Goal: Use online tool/utility: Utilize a website feature to perform a specific function

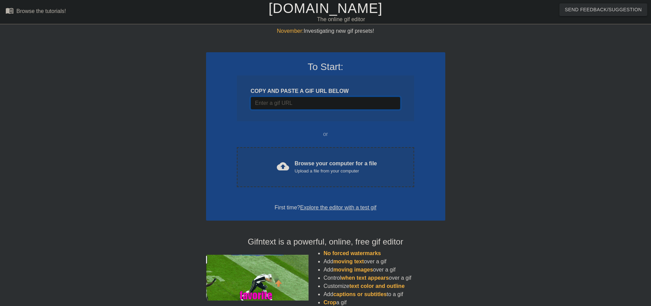
click at [342, 104] on input "Username" at bounding box center [326, 103] width 150 height 13
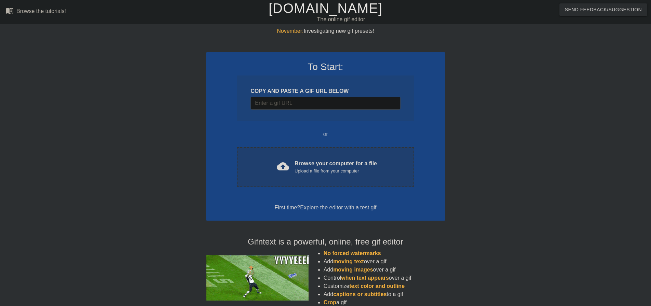
click at [347, 164] on div "Browse your computer for a file Upload a file from your computer" at bounding box center [336, 167] width 82 height 15
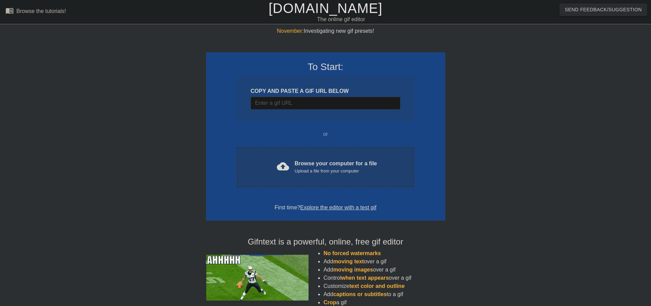
click at [340, 175] on div "cloud_upload Browse your computer for a file Upload a file from your computer" at bounding box center [325, 167] width 148 height 15
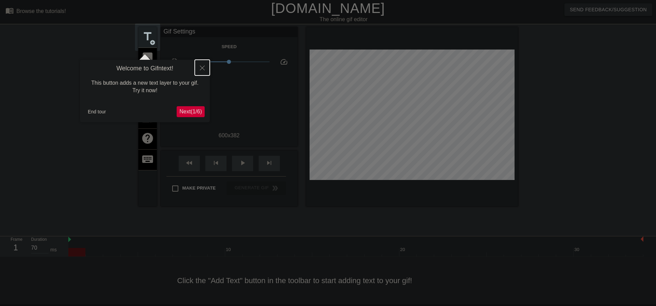
click at [203, 69] on icon "Close" at bounding box center [202, 68] width 5 height 5
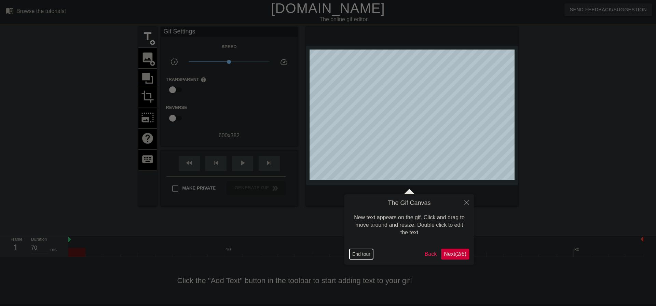
click at [358, 253] on button "End tour" at bounding box center [362, 254] width 24 height 10
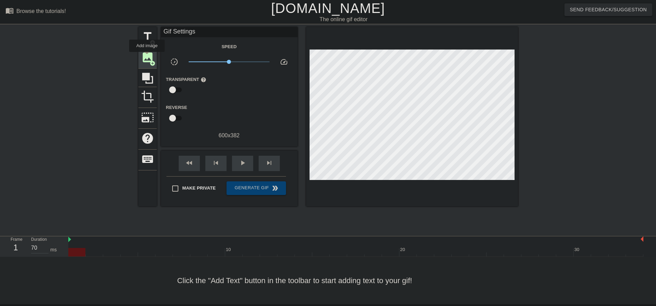
click at [147, 57] on span "image" at bounding box center [147, 57] width 13 height 13
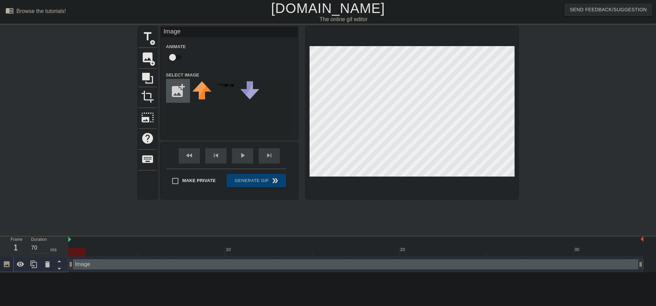
click at [179, 91] on input "file" at bounding box center [177, 90] width 23 height 23
type input "C:\fakepath\tex_support_card_30026.png"
click at [206, 94] on img at bounding box center [201, 94] width 19 height 26
click at [176, 56] on input "checkbox" at bounding box center [172, 57] width 39 height 13
checkbox input "true"
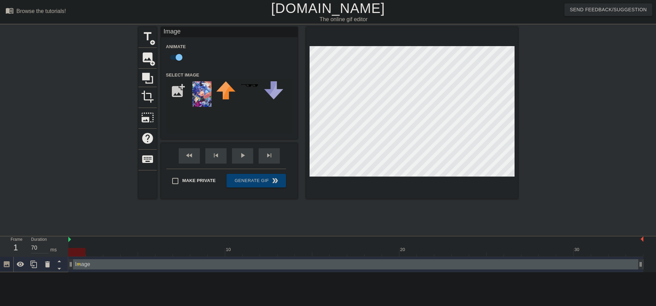
click at [79, 264] on span "lens" at bounding box center [78, 264] width 3 height 3
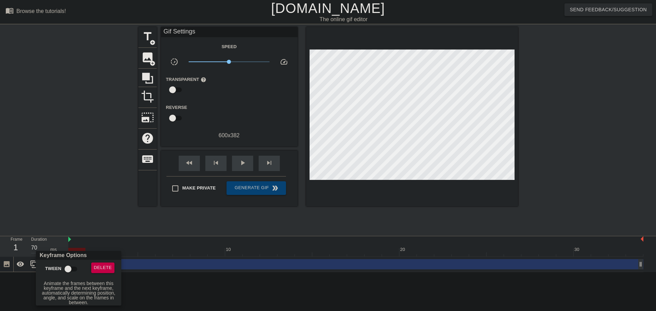
click at [70, 270] on input "Tween" at bounding box center [68, 269] width 39 height 13
checkbox input "true"
click at [110, 220] on div at bounding box center [328, 155] width 656 height 311
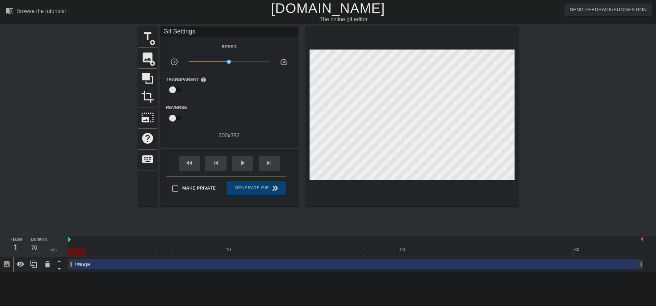
click at [141, 226] on div "title add_circle image add_circle crop photo_size_select_large help keyboard Gi…" at bounding box center [328, 129] width 380 height 205
click at [105, 251] on div at bounding box center [355, 252] width 575 height 9
drag, startPoint x: 105, startPoint y: 251, endPoint x: 78, endPoint y: 251, distance: 26.7
click at [78, 251] on div at bounding box center [76, 252] width 17 height 9
click at [112, 209] on div at bounding box center [79, 129] width 103 height 205
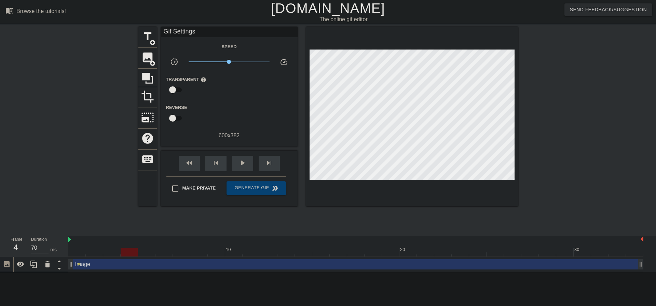
drag, startPoint x: 78, startPoint y: 253, endPoint x: 129, endPoint y: 255, distance: 50.7
click at [129, 255] on div at bounding box center [129, 252] width 17 height 9
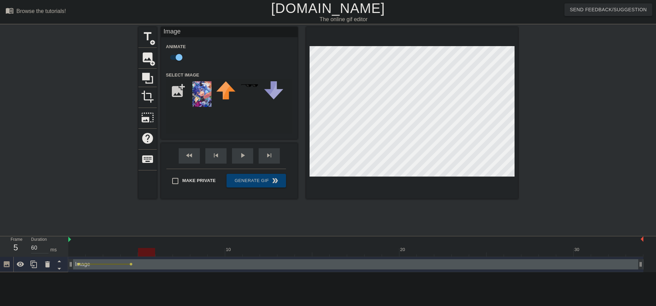
drag, startPoint x: 130, startPoint y: 254, endPoint x: 142, endPoint y: 254, distance: 12.3
click at [142, 254] on div at bounding box center [146, 252] width 17 height 9
drag, startPoint x: 151, startPoint y: 252, endPoint x: 174, endPoint y: 256, distance: 23.6
click at [174, 256] on div at bounding box center [181, 252] width 17 height 9
drag, startPoint x: 182, startPoint y: 252, endPoint x: 196, endPoint y: 250, distance: 14.5
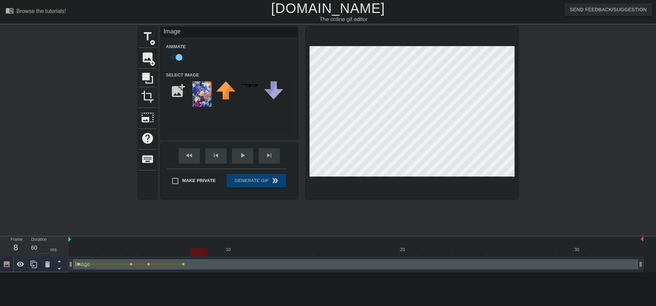
click at [196, 250] on div at bounding box center [198, 252] width 17 height 9
drag, startPoint x: 199, startPoint y: 253, endPoint x: 229, endPoint y: 253, distance: 29.4
click at [229, 253] on div at bounding box center [233, 252] width 17 height 9
drag, startPoint x: 234, startPoint y: 252, endPoint x: 248, endPoint y: 253, distance: 13.3
click at [248, 253] on div at bounding box center [251, 252] width 17 height 9
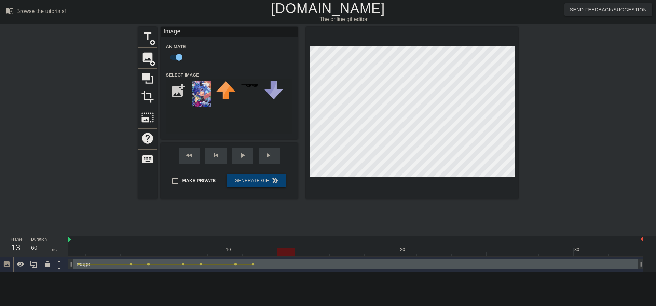
drag, startPoint x: 252, startPoint y: 252, endPoint x: 281, endPoint y: 253, distance: 29.4
click at [281, 253] on div at bounding box center [286, 252] width 17 height 9
drag, startPoint x: 284, startPoint y: 253, endPoint x: 279, endPoint y: 256, distance: 5.2
click at [279, 256] on div at bounding box center [286, 252] width 17 height 9
click at [242, 155] on div "fast_rewind skip_previous play_arrow skip_next" at bounding box center [229, 156] width 111 height 26
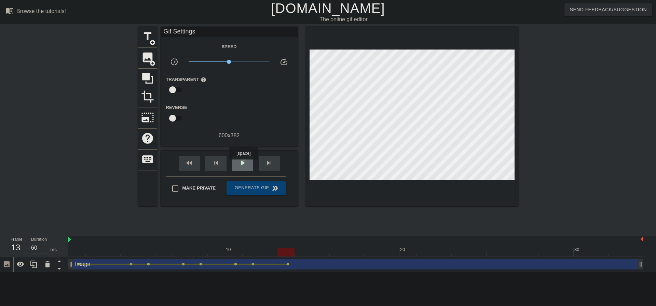
click at [243, 164] on span "play_arrow" at bounding box center [243, 163] width 8 height 8
click at [243, 164] on span "pause" at bounding box center [243, 163] width 8 height 8
click at [243, 162] on span "play_arrow" at bounding box center [243, 163] width 8 height 8
click at [243, 162] on span "pause" at bounding box center [243, 163] width 8 height 8
drag, startPoint x: 222, startPoint y: 252, endPoint x: 285, endPoint y: 253, distance: 63.3
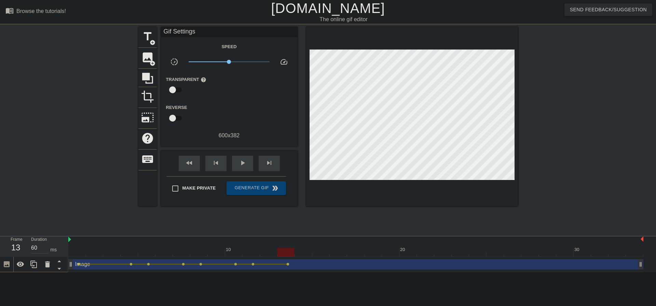
click at [285, 253] on div at bounding box center [286, 252] width 17 height 9
drag, startPoint x: 286, startPoint y: 252, endPoint x: 298, endPoint y: 252, distance: 12.0
click at [298, 252] on div at bounding box center [303, 252] width 17 height 9
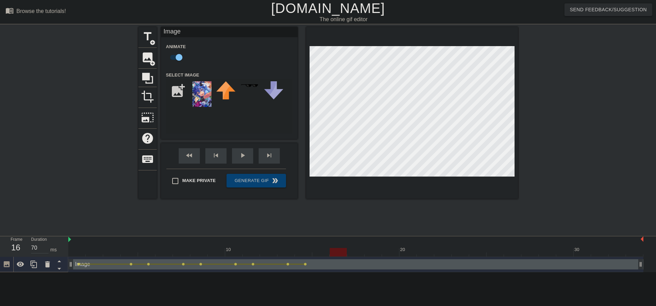
drag, startPoint x: 303, startPoint y: 252, endPoint x: 336, endPoint y: 252, distance: 33.8
click at [336, 252] on div at bounding box center [338, 252] width 17 height 9
drag, startPoint x: 339, startPoint y: 254, endPoint x: 370, endPoint y: 256, distance: 31.5
click at [370, 256] on div at bounding box center [373, 252] width 17 height 9
drag, startPoint x: 375, startPoint y: 254, endPoint x: 406, endPoint y: 254, distance: 31.8
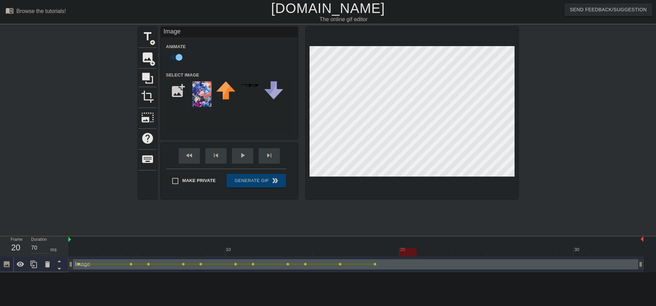
click at [406, 254] on div at bounding box center [408, 252] width 17 height 9
drag, startPoint x: 413, startPoint y: 253, endPoint x: 439, endPoint y: 254, distance: 26.4
click at [452, 254] on div at bounding box center [460, 252] width 17 height 9
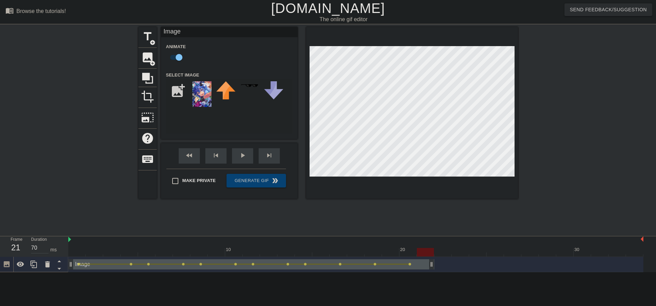
drag, startPoint x: 641, startPoint y: 265, endPoint x: 434, endPoint y: 266, distance: 206.5
click at [241, 155] on div "fast_rewind skip_previous play_arrow skip_next" at bounding box center [229, 156] width 111 height 26
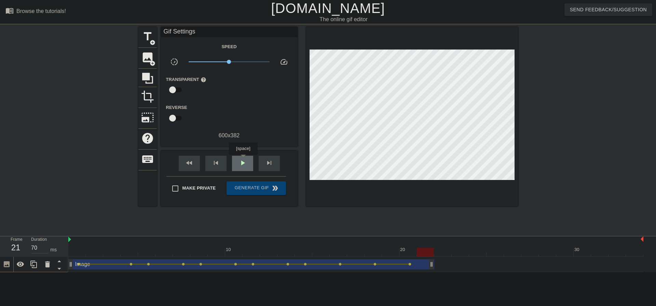
click at [245, 161] on span "play_arrow" at bounding box center [243, 163] width 8 height 8
click at [246, 161] on span "pause" at bounding box center [243, 163] width 8 height 8
click at [242, 161] on span "play_arrow" at bounding box center [243, 163] width 8 height 8
click at [242, 161] on span "pause" at bounding box center [243, 163] width 8 height 8
type input "70"
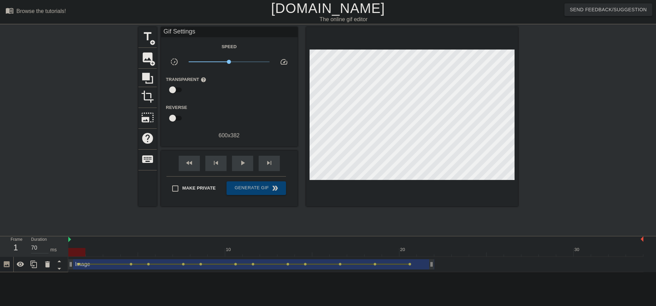
drag, startPoint x: 161, startPoint y: 252, endPoint x: 78, endPoint y: 254, distance: 83.8
click at [79, 254] on div at bounding box center [76, 252] width 17 height 9
click at [151, 38] on span "title" at bounding box center [147, 36] width 13 height 13
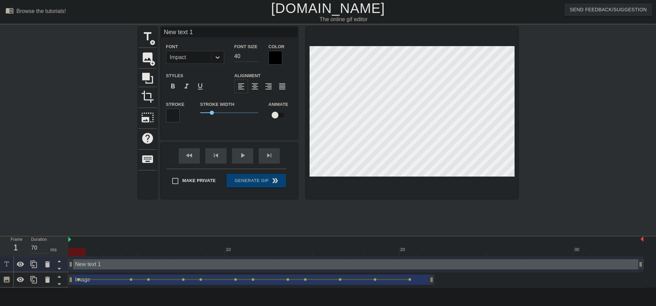
scroll to position [1, 2]
click at [274, 54] on div at bounding box center [276, 58] width 14 height 14
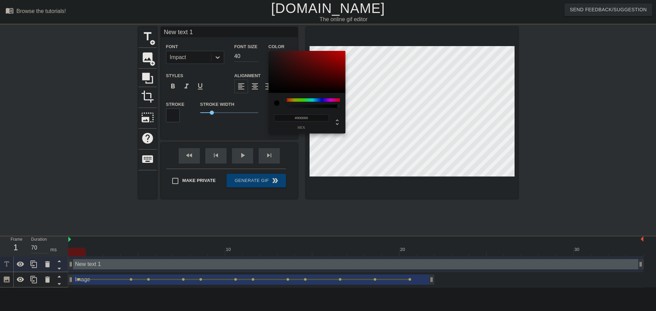
click at [322, 99] on div at bounding box center [312, 99] width 55 height 3
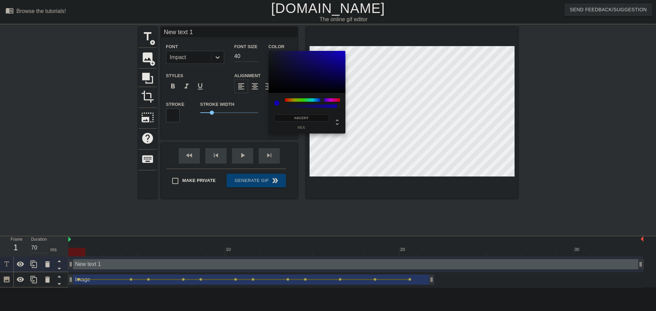
type input "#3E2BFF"
drag, startPoint x: 326, startPoint y: 73, endPoint x: 333, endPoint y: 48, distance: 25.7
click at [333, 48] on div "#3E2BFF hex" at bounding box center [328, 155] width 656 height 311
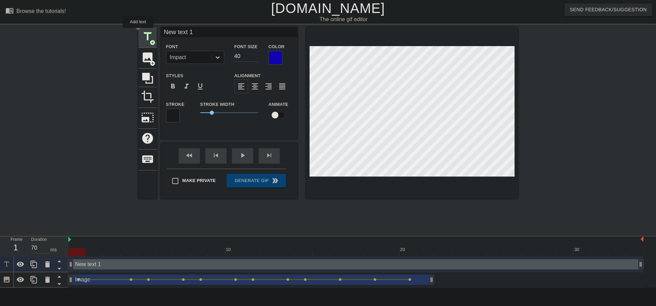
drag, startPoint x: 202, startPoint y: 32, endPoint x: 137, endPoint y: 31, distance: 65.0
click at [138, 33] on div "title add_circle image add_circle crop photo_size_select_large help keyboard Ne…" at bounding box center [328, 129] width 656 height 205
type input "Daiwa"
click at [242, 155] on div "play_arrow" at bounding box center [242, 155] width 21 height 15
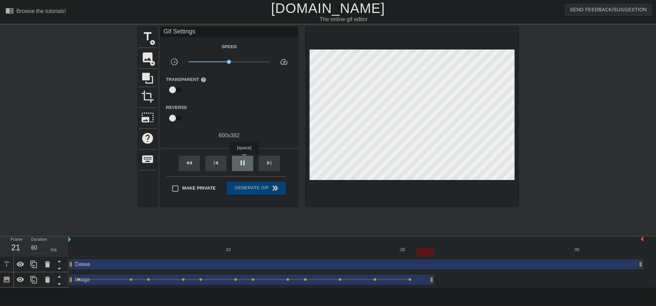
click at [244, 159] on span "pause" at bounding box center [243, 163] width 8 height 8
type input "70"
drag, startPoint x: 445, startPoint y: 251, endPoint x: 75, endPoint y: 250, distance: 370.3
click at [75, 250] on div at bounding box center [76, 252] width 17 height 9
click at [148, 37] on span "title" at bounding box center [147, 36] width 13 height 13
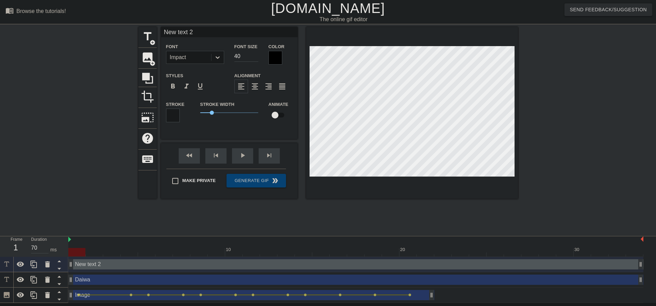
drag, startPoint x: 202, startPoint y: 31, endPoint x: 110, endPoint y: 26, distance: 92.1
click at [114, 27] on div "title add_circle image add_circle crop photo_size_select_large help keyboard Ne…" at bounding box center [328, 129] width 656 height 205
type input "Pyra"
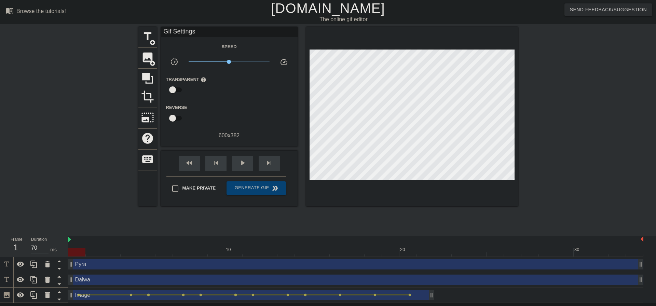
click at [549, 64] on div at bounding box center [577, 129] width 103 height 205
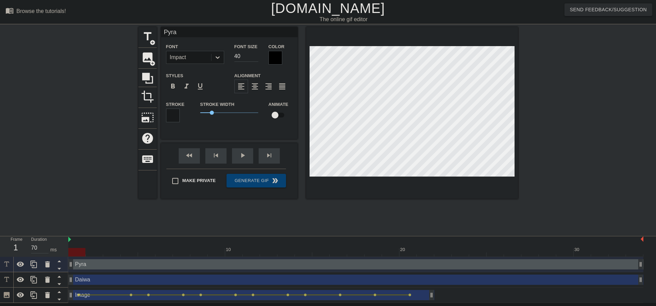
click at [277, 57] on div at bounding box center [276, 58] width 14 height 14
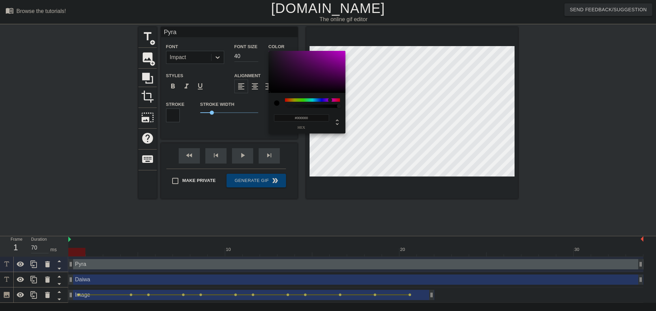
click at [330, 99] on div at bounding box center [312, 99] width 55 height 3
type input "#ED0EFC"
drag, startPoint x: 342, startPoint y: 56, endPoint x: 341, endPoint y: 51, distance: 4.5
click at [341, 51] on div at bounding box center [307, 72] width 77 height 42
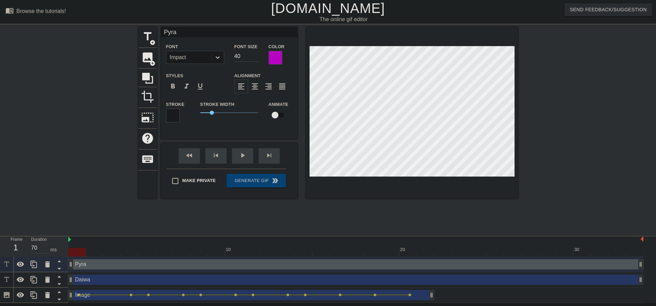
scroll to position [1, 1]
click at [558, 77] on div at bounding box center [577, 129] width 103 height 205
click at [276, 115] on input "checkbox" at bounding box center [275, 115] width 39 height 13
checkbox input "true"
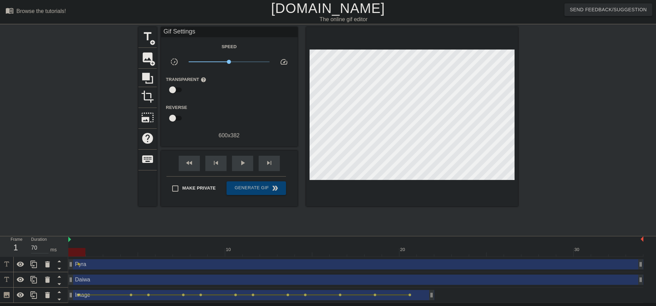
click at [79, 264] on span "lens" at bounding box center [78, 264] width 3 height 3
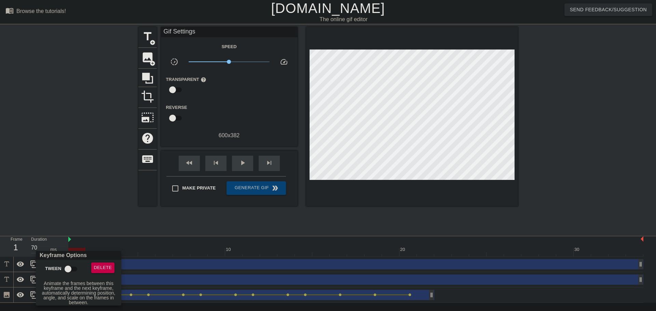
click at [72, 272] on input "Tween" at bounding box center [68, 269] width 39 height 13
checkbox input "true"
click at [129, 221] on div at bounding box center [328, 155] width 656 height 311
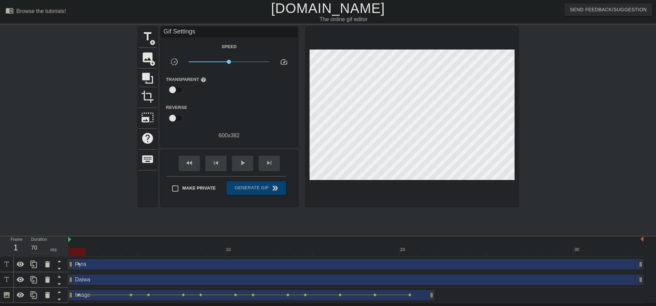
click at [176, 225] on div "title add_circle image add_circle crop photo_size_select_large help keyboard Gi…" at bounding box center [328, 129] width 380 height 205
click at [78, 252] on div at bounding box center [76, 252] width 17 height 9
click at [279, 222] on div "title add_circle image add_circle crop photo_size_select_large help keyboard Gi…" at bounding box center [328, 129] width 380 height 205
drag, startPoint x: 78, startPoint y: 251, endPoint x: 291, endPoint y: 258, distance: 212.8
click at [291, 258] on div "10 20 30 Pyra drag_handle drag_handle lens Daiwa drag_handle drag_handle Image …" at bounding box center [362, 270] width 588 height 67
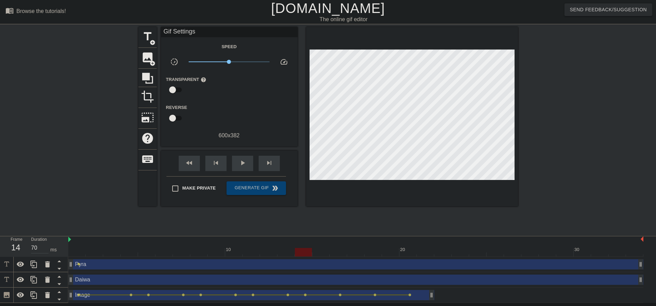
drag, startPoint x: 288, startPoint y: 253, endPoint x: 331, endPoint y: 234, distance: 47.1
click at [298, 253] on div at bounding box center [303, 252] width 17 height 9
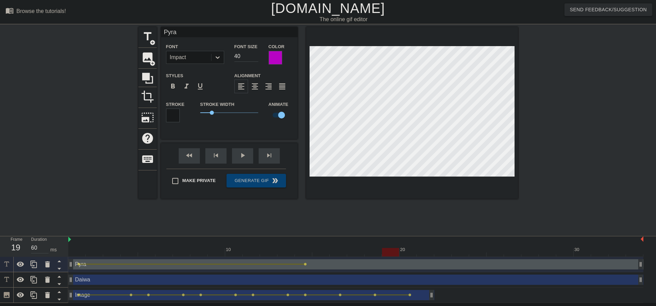
drag, startPoint x: 307, startPoint y: 254, endPoint x: 368, endPoint y: 252, distance: 61.2
click at [368, 252] on div at bounding box center [355, 252] width 575 height 9
drag, startPoint x: 393, startPoint y: 250, endPoint x: 408, endPoint y: 250, distance: 14.7
click at [408, 250] on div at bounding box center [408, 252] width 17 height 9
drag, startPoint x: 408, startPoint y: 253, endPoint x: 428, endPoint y: 254, distance: 20.2
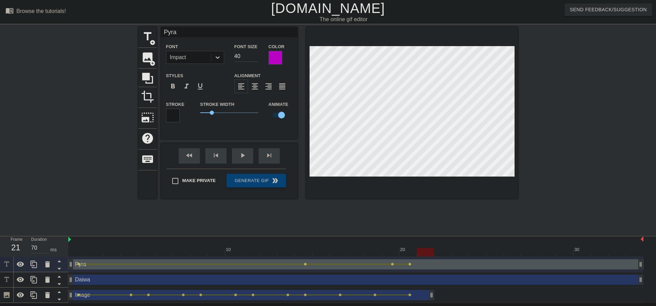
click at [428, 254] on div at bounding box center [425, 252] width 17 height 9
click at [242, 154] on div "fast_rewind skip_previous play_arrow skip_next" at bounding box center [229, 156] width 111 height 26
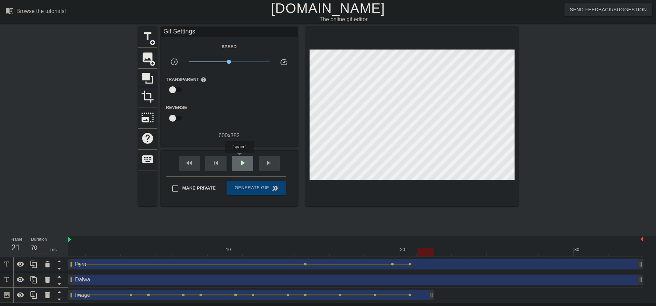
click at [240, 160] on span "play_arrow" at bounding box center [243, 163] width 8 height 8
click at [241, 162] on span "pause" at bounding box center [243, 163] width 8 height 8
type input "70"
drag, startPoint x: 459, startPoint y: 252, endPoint x: 308, endPoint y: 262, distance: 151.5
click at [308, 259] on div "10 20 30 Pyra drag_handle drag_handle lens lens lens lens Daiwa drag_handle dra…" at bounding box center [362, 270] width 588 height 67
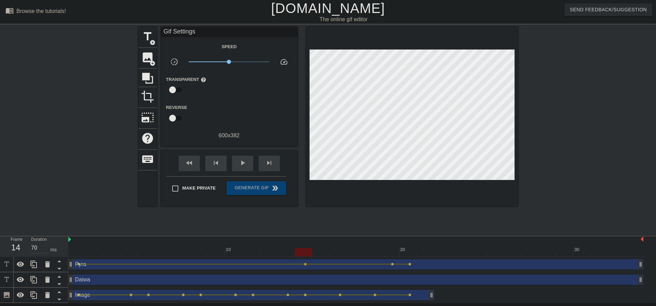
click at [305, 266] on span "lens" at bounding box center [305, 264] width 3 height 3
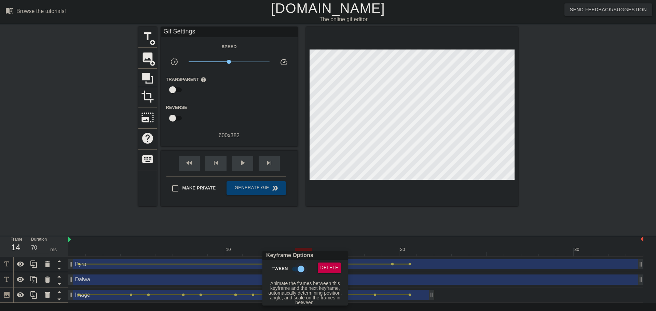
click at [299, 270] on input "Tween" at bounding box center [301, 269] width 39 height 13
checkbox input "false"
click at [306, 217] on div at bounding box center [328, 155] width 656 height 311
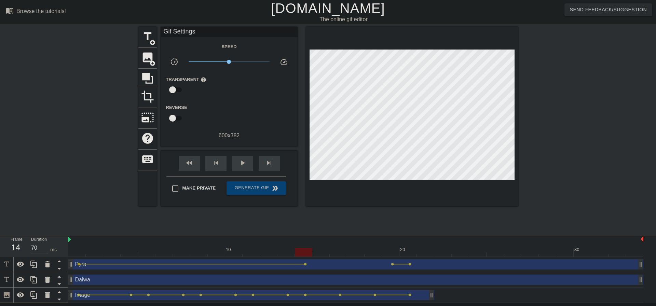
click at [78, 264] on span "lens" at bounding box center [78, 264] width 3 height 3
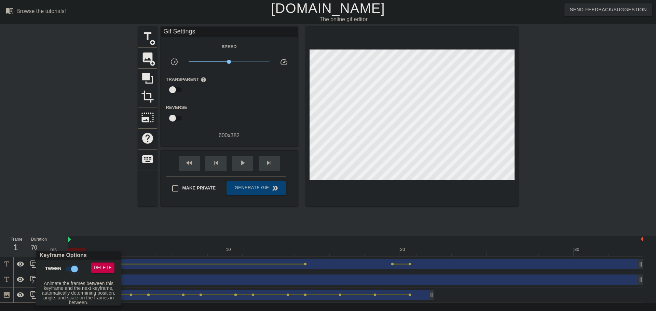
click at [74, 268] on input "Tween" at bounding box center [74, 269] width 39 height 13
checkbox input "false"
click at [167, 219] on div at bounding box center [328, 155] width 656 height 311
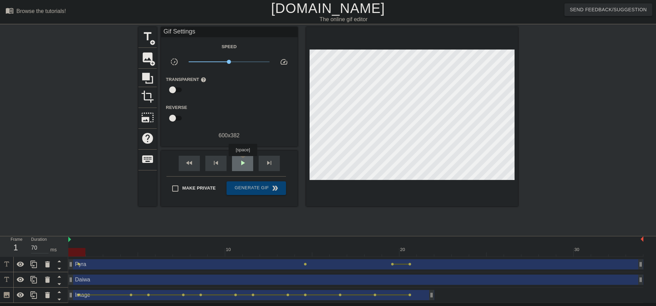
click at [243, 161] on span "play_arrow" at bounding box center [243, 163] width 8 height 8
type input "70"
click at [245, 163] on span "pause" at bounding box center [243, 163] width 8 height 8
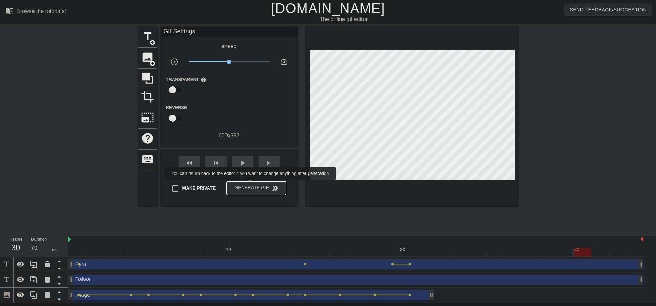
click at [252, 188] on span "Generate Gif double_arrow" at bounding box center [256, 188] width 54 height 8
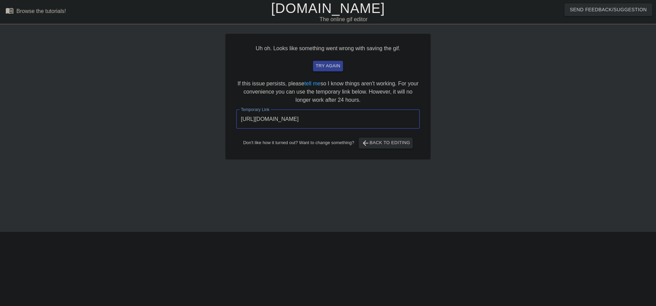
click at [367, 119] on input "[URL][DOMAIN_NAME]" at bounding box center [328, 119] width 184 height 19
